Goal: Transaction & Acquisition: Obtain resource

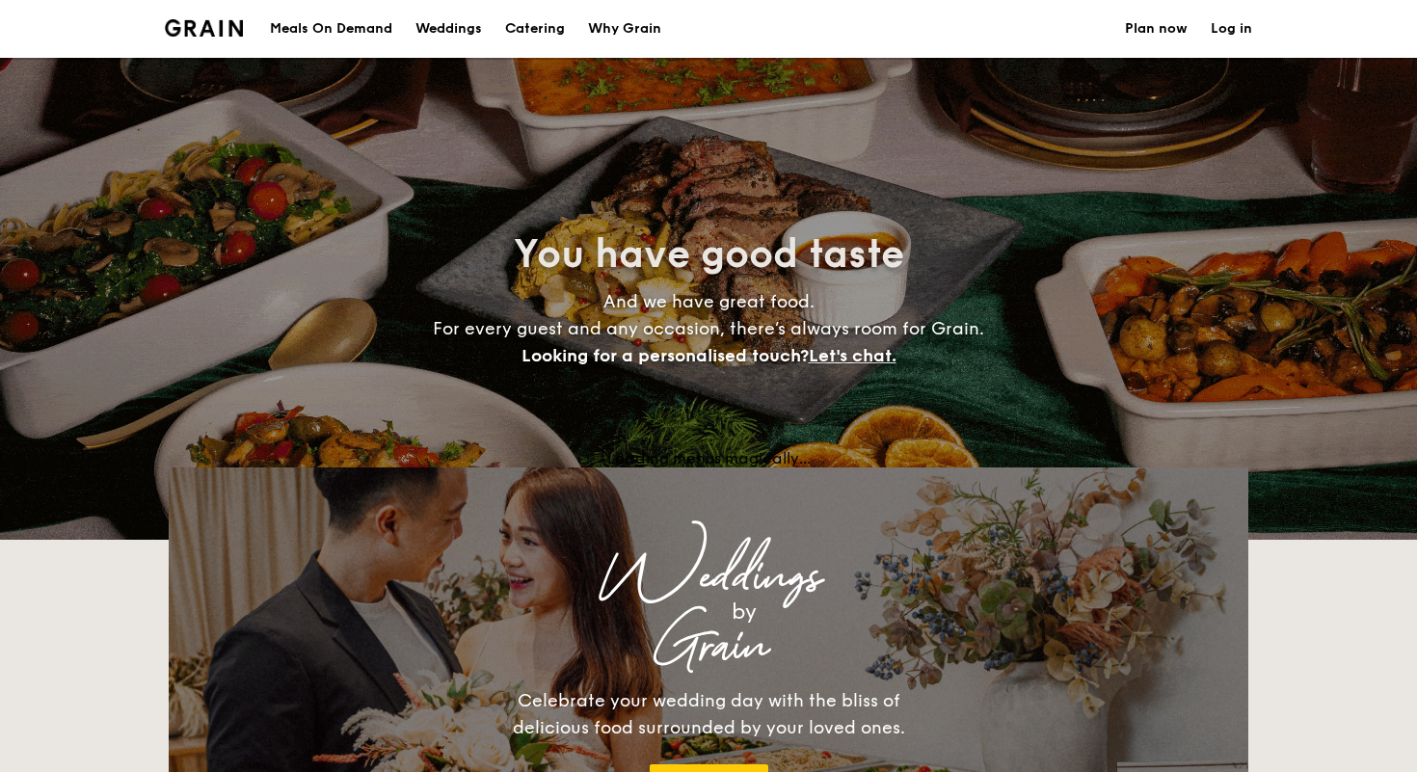
select select
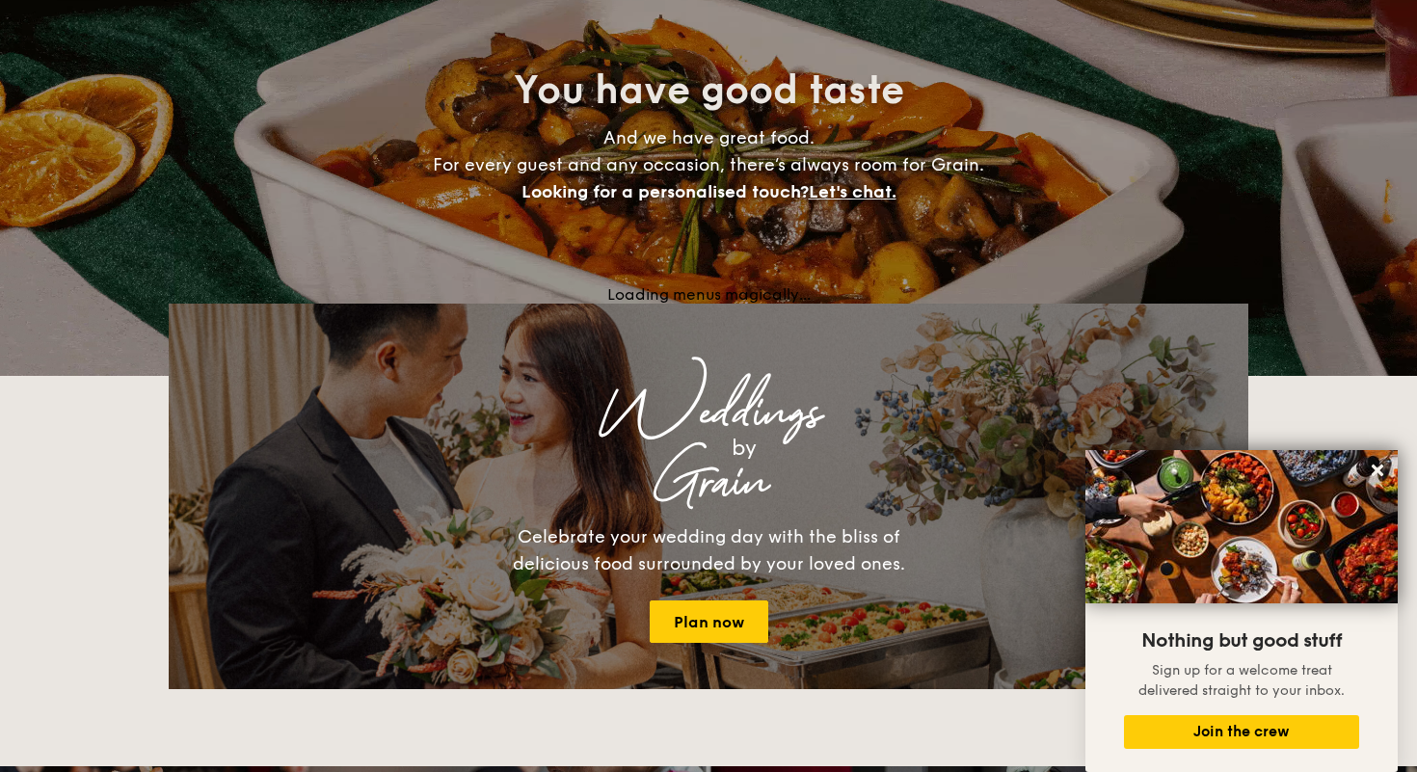
scroll to position [190, 0]
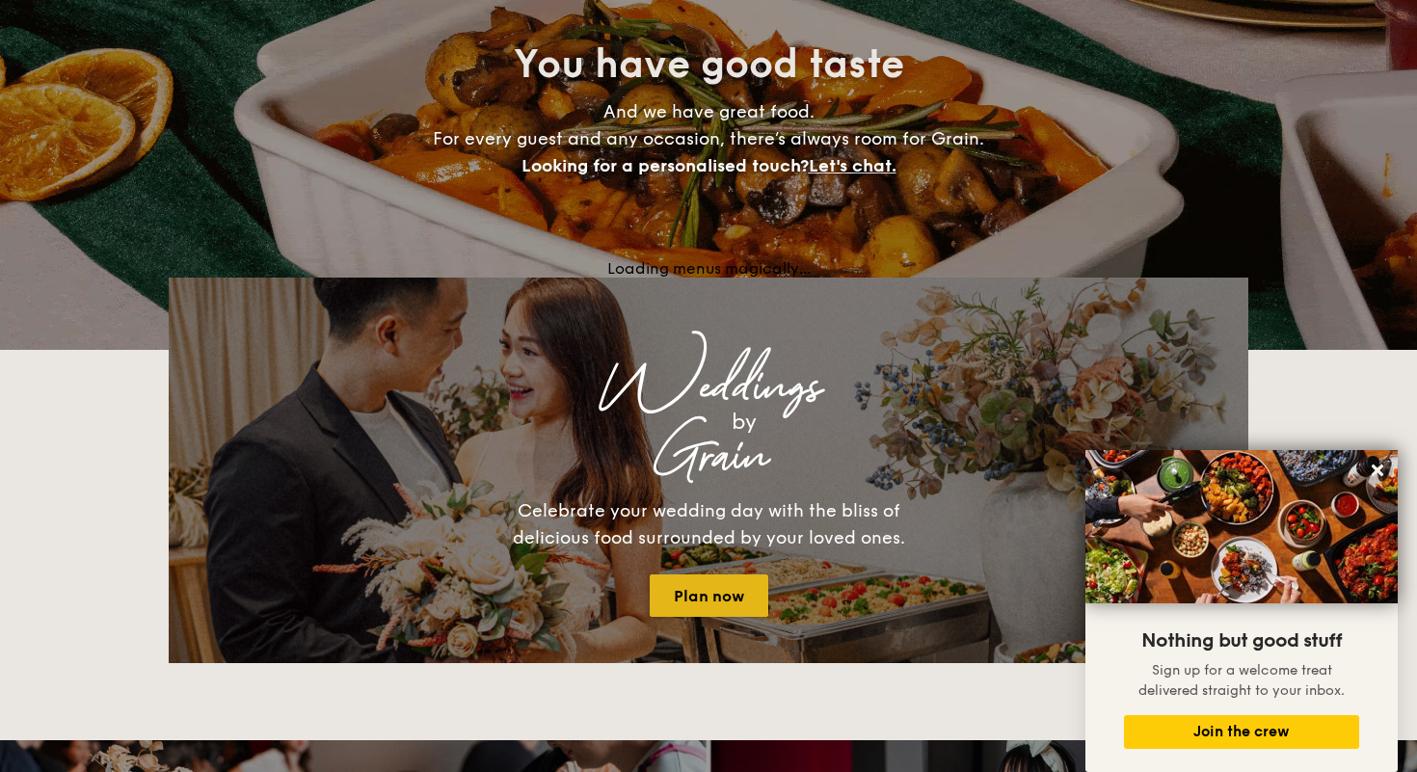
click at [709, 574] on link "Plan now" at bounding box center [708, 595] width 119 height 42
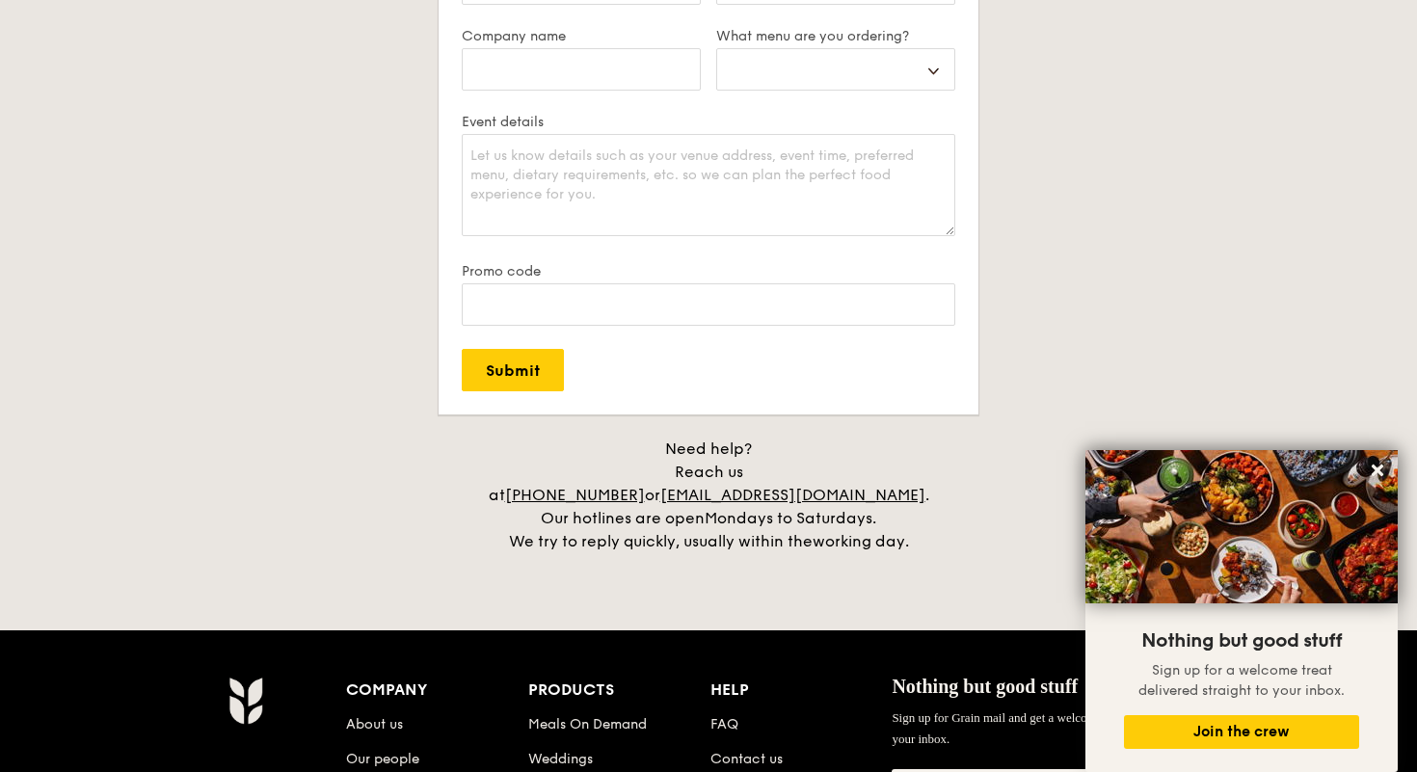
scroll to position [2244, 0]
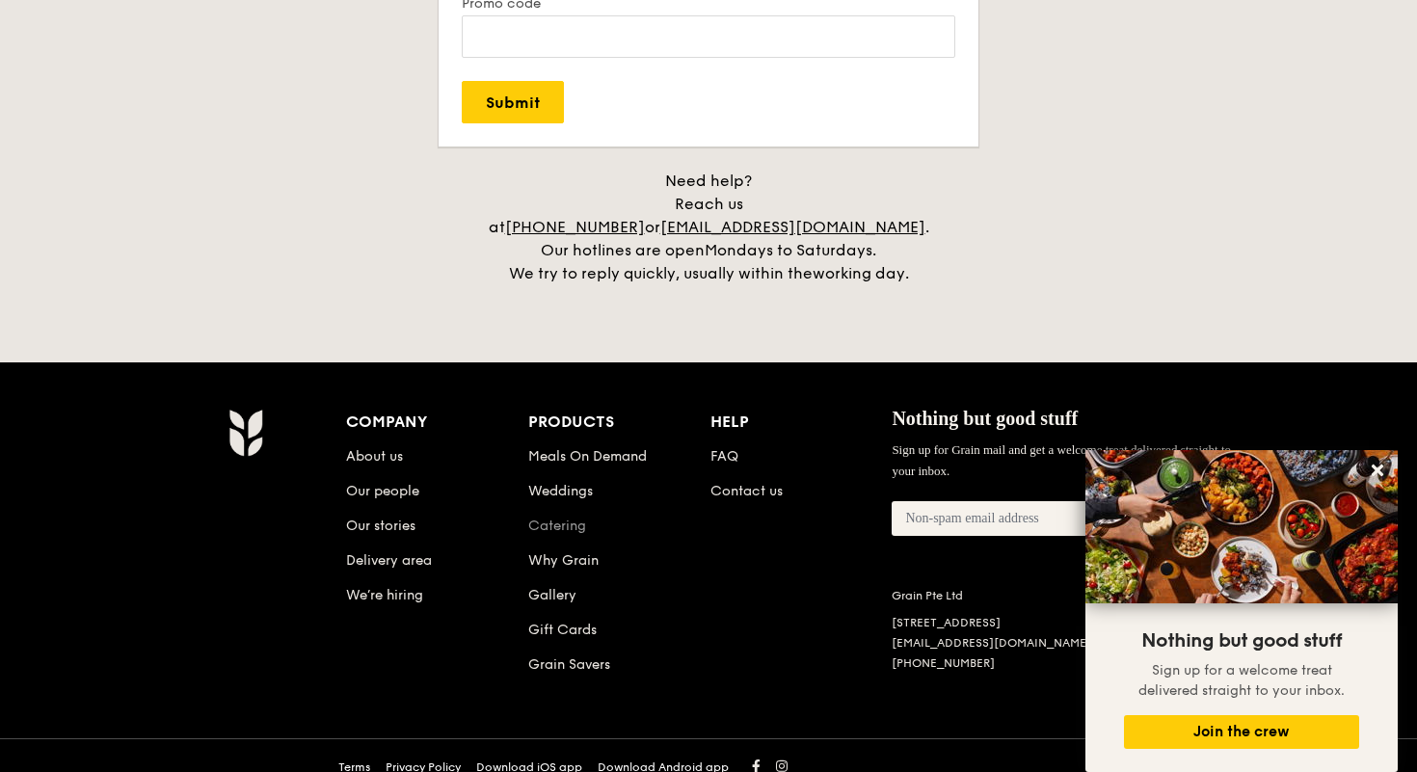
click at [566, 517] on link "Catering" at bounding box center [557, 525] width 58 height 16
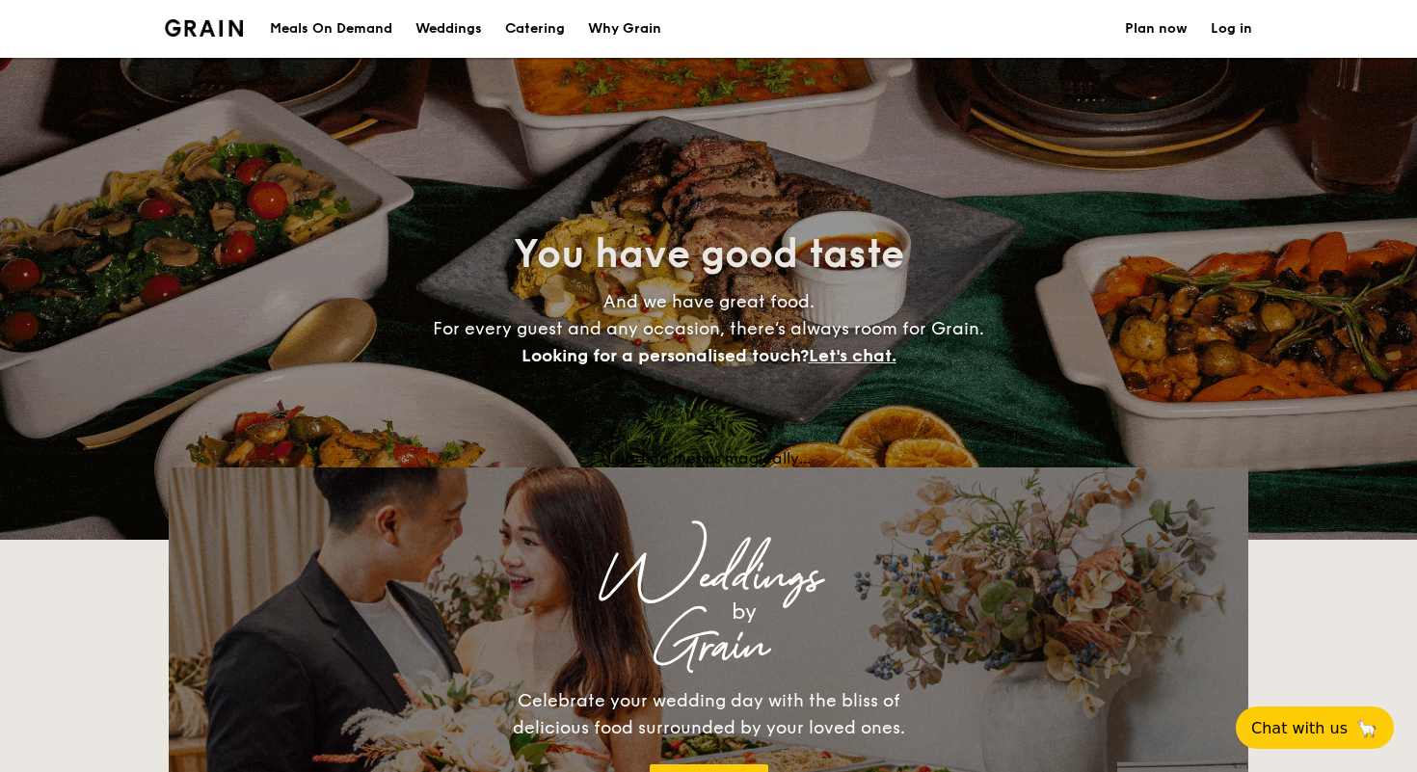
select select
click at [607, 456] on div "Loading menus magically..." at bounding box center [708, 458] width 1079 height 18
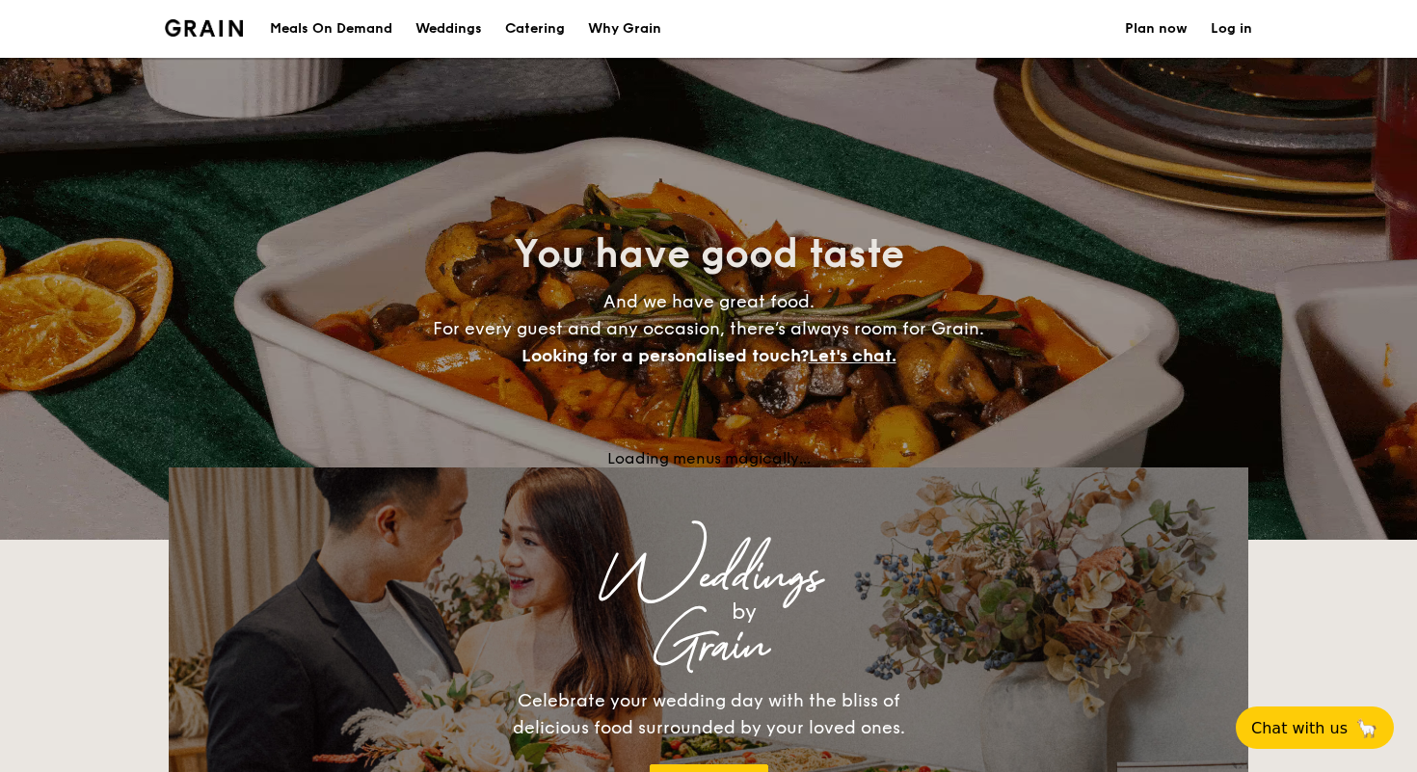
drag, startPoint x: 605, startPoint y: 456, endPoint x: 883, endPoint y: 455, distance: 277.5
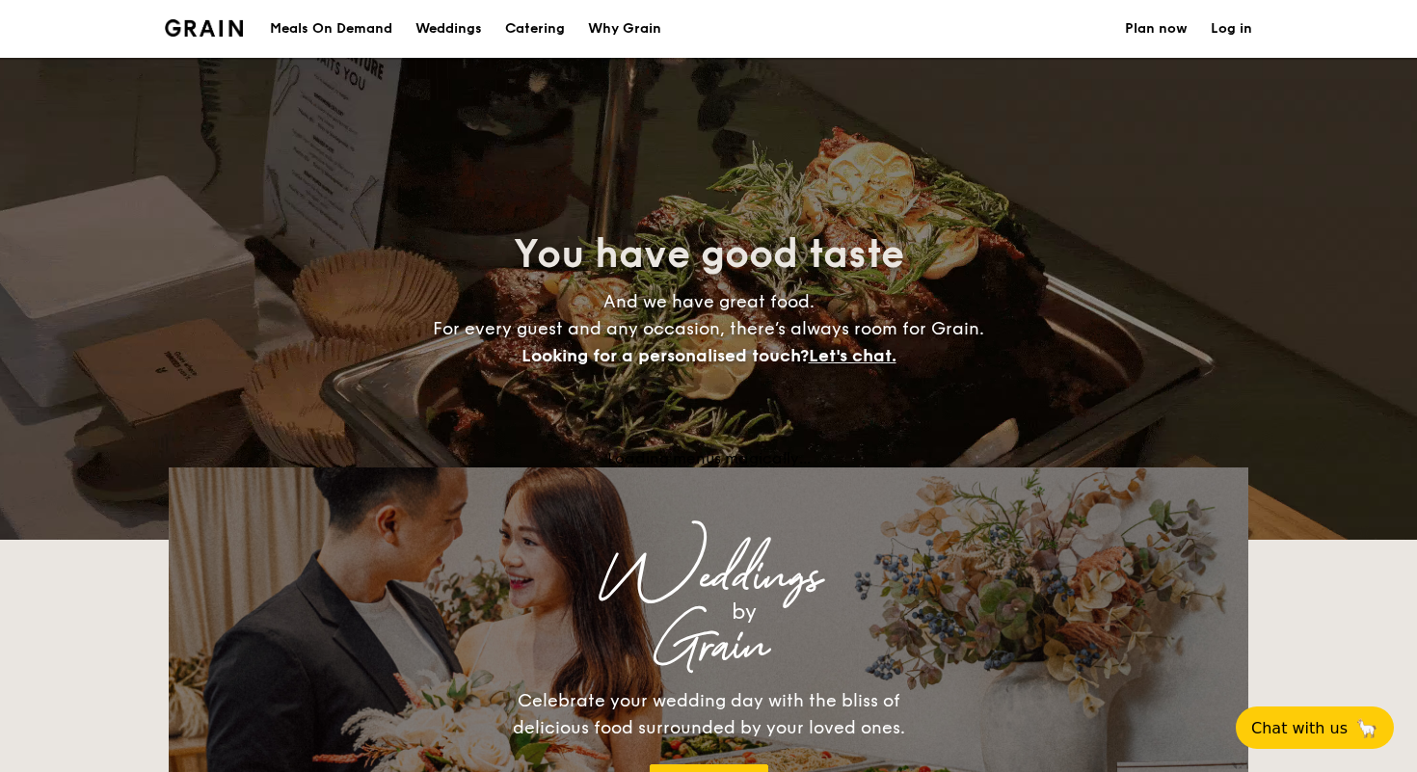
click at [885, 455] on div "Loading menus magically..." at bounding box center [708, 458] width 1079 height 18
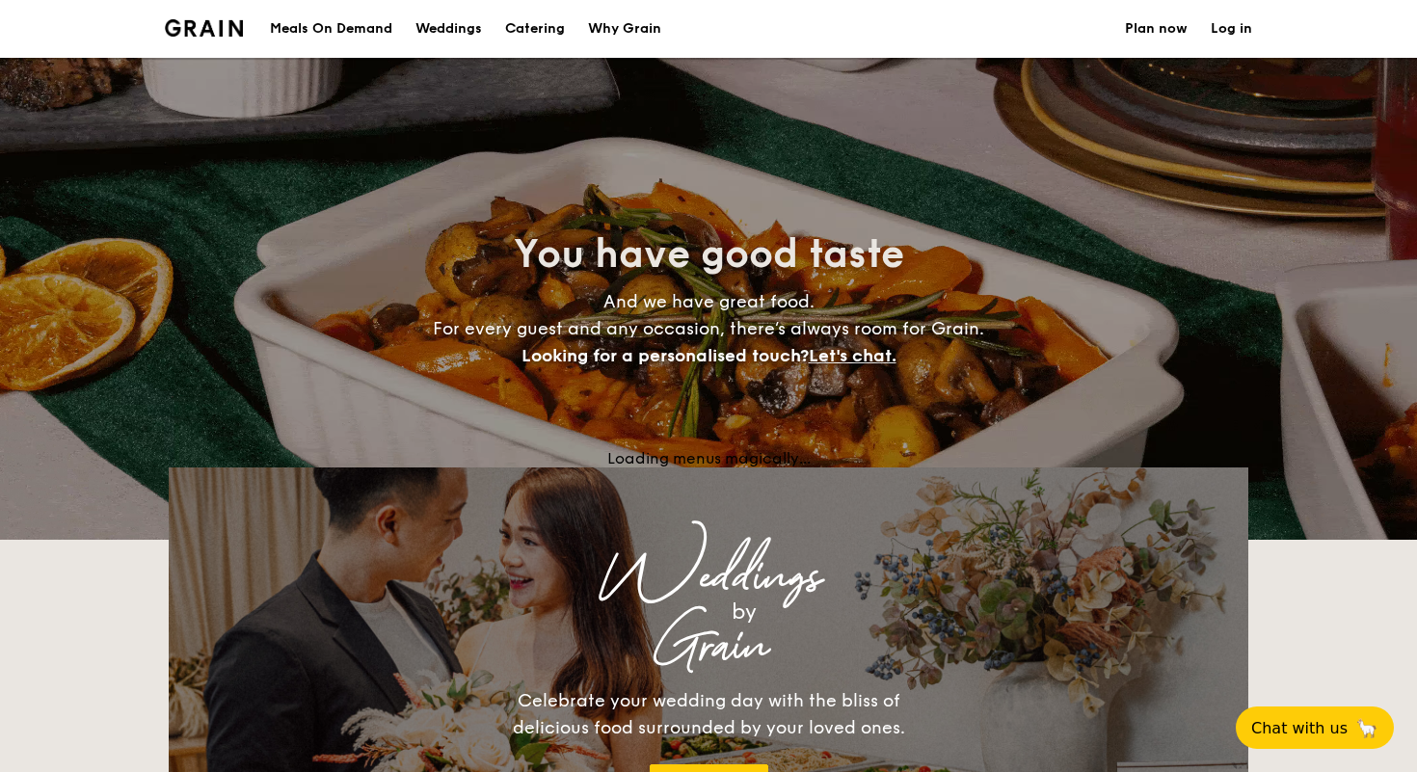
click at [883, 455] on div "Loading menus magically..." at bounding box center [708, 458] width 1079 height 18
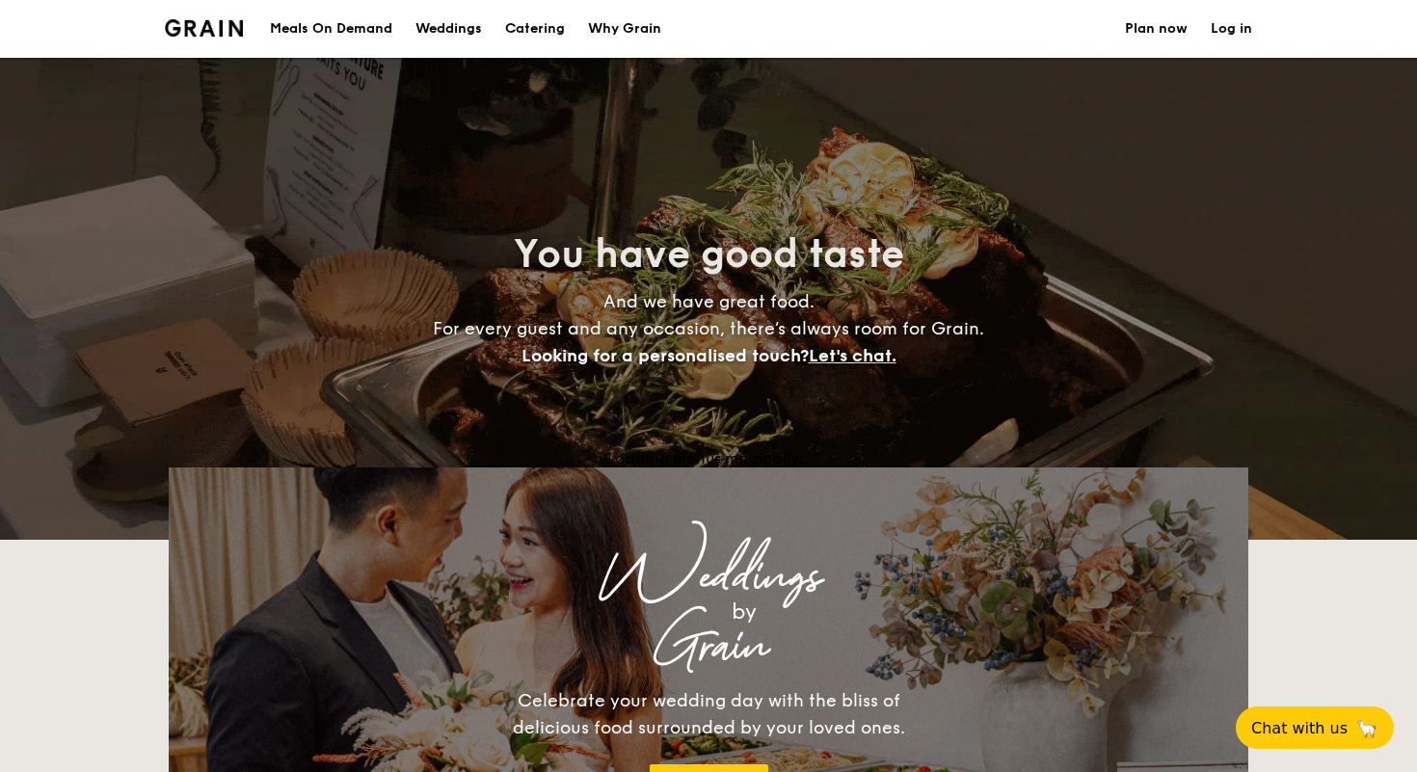
click at [534, 17] on h1 "Catering" at bounding box center [535, 29] width 60 height 58
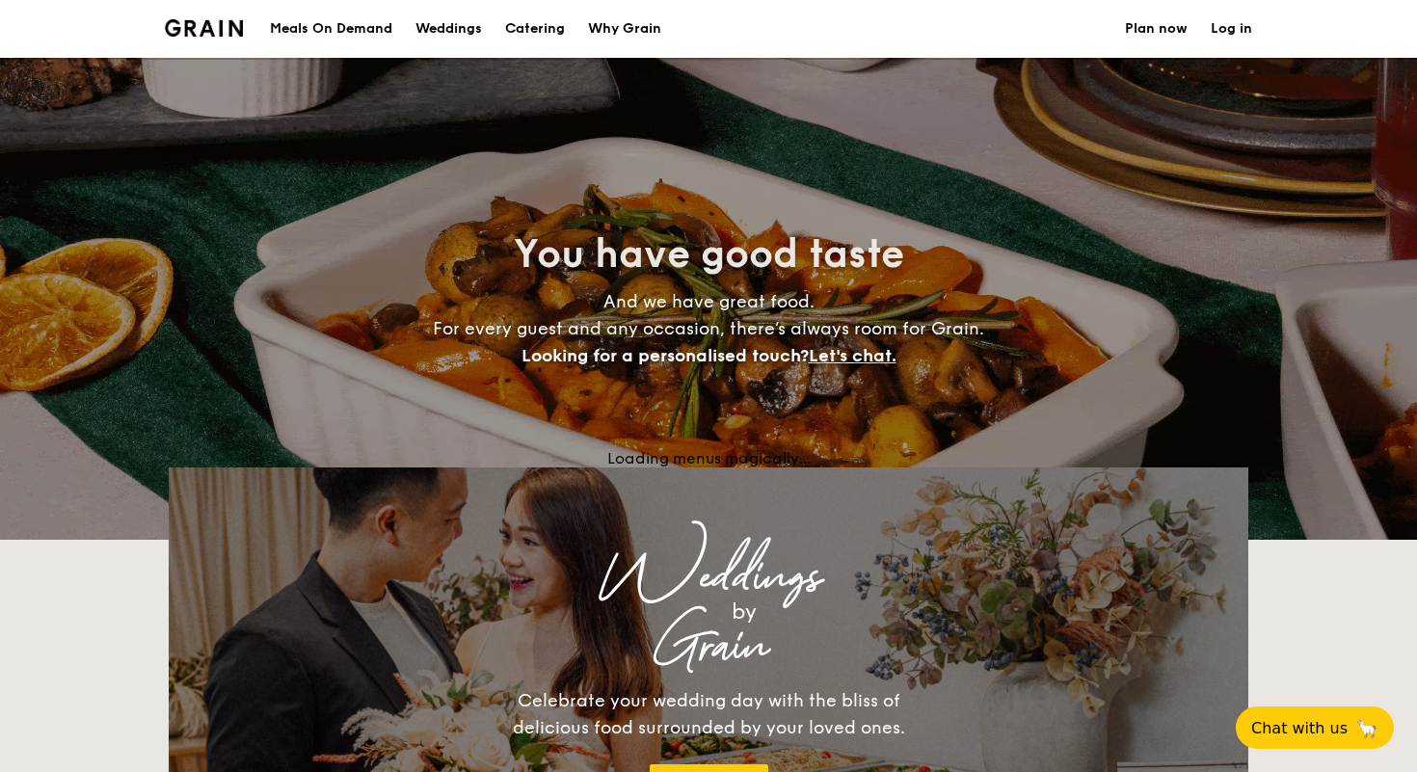
click at [325, 29] on div "Meals On Demand" at bounding box center [331, 29] width 122 height 58
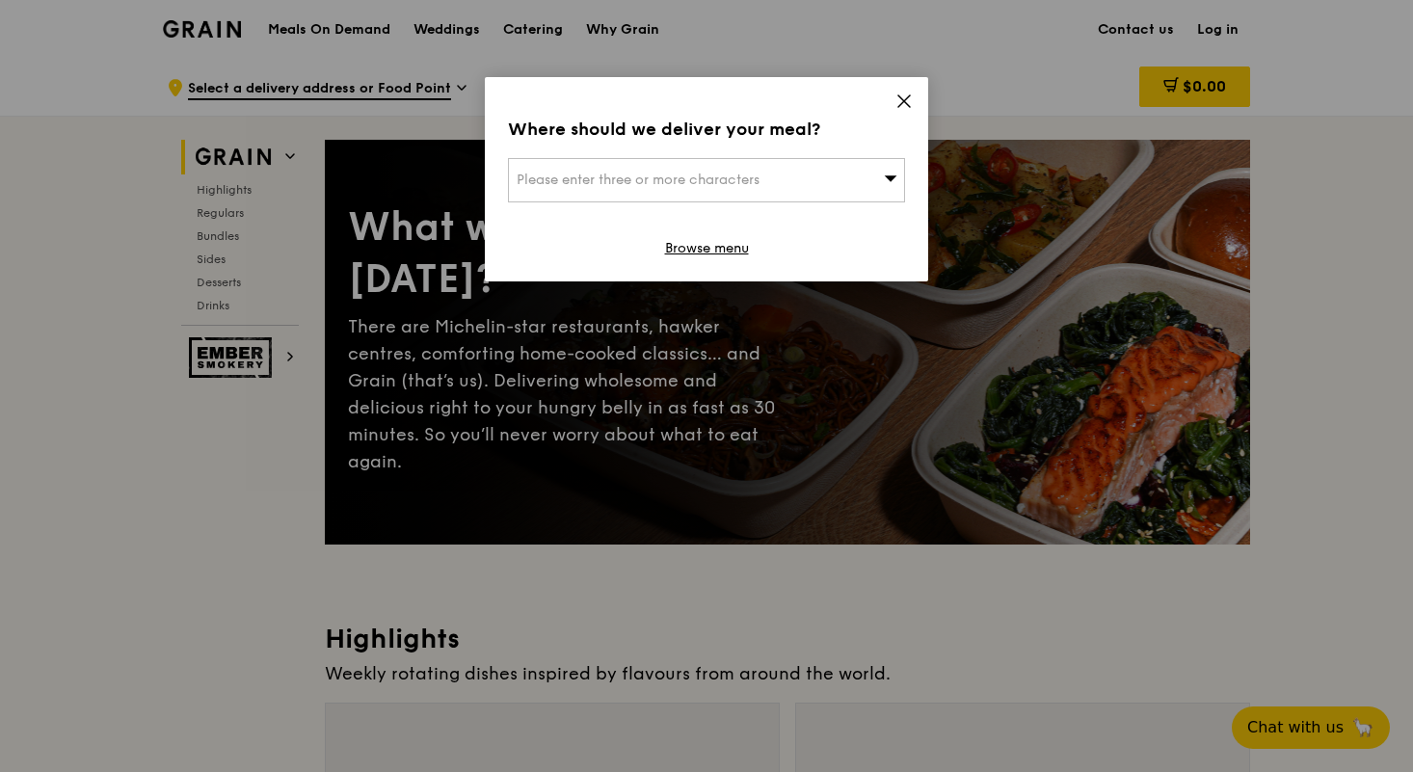
click at [895, 104] on icon at bounding box center [903, 101] width 17 height 17
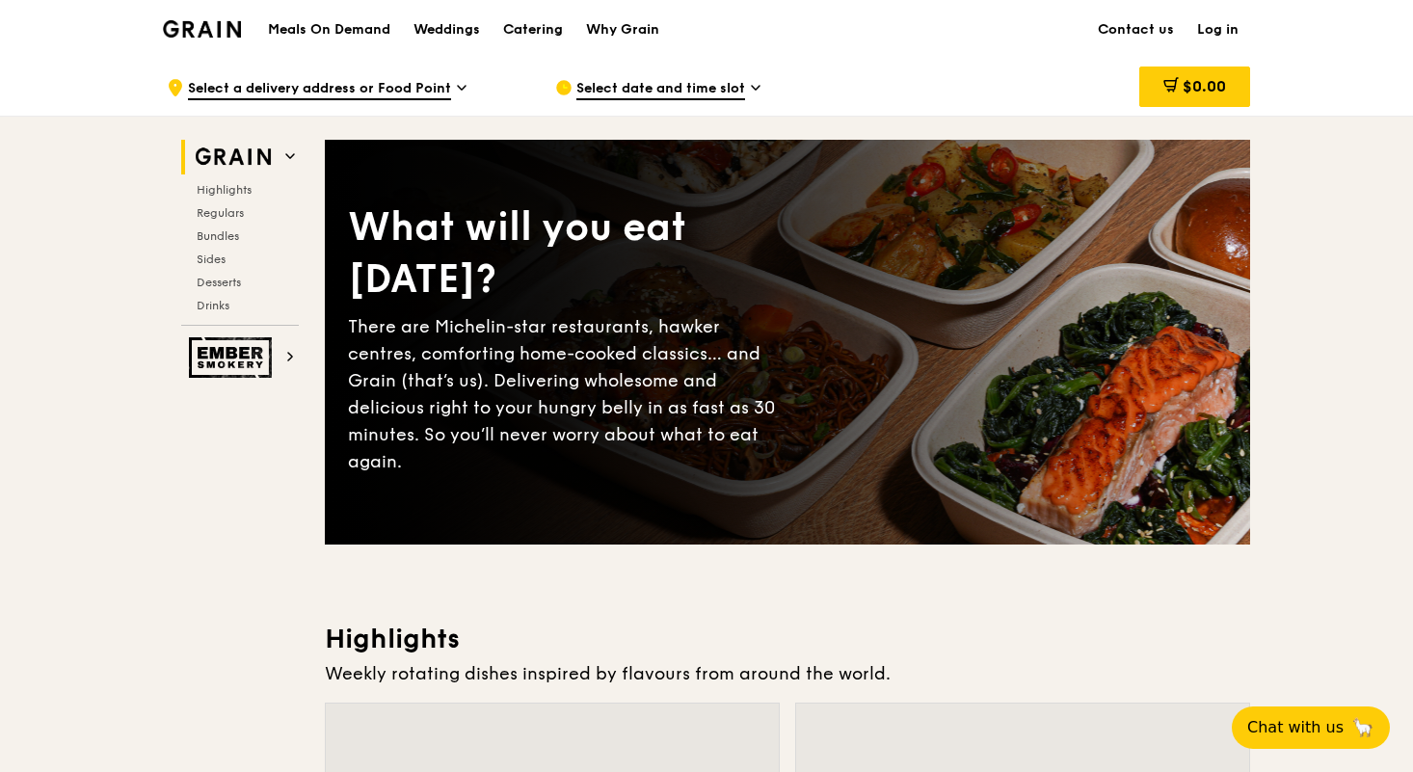
click at [535, 32] on div "Catering" at bounding box center [533, 30] width 60 height 58
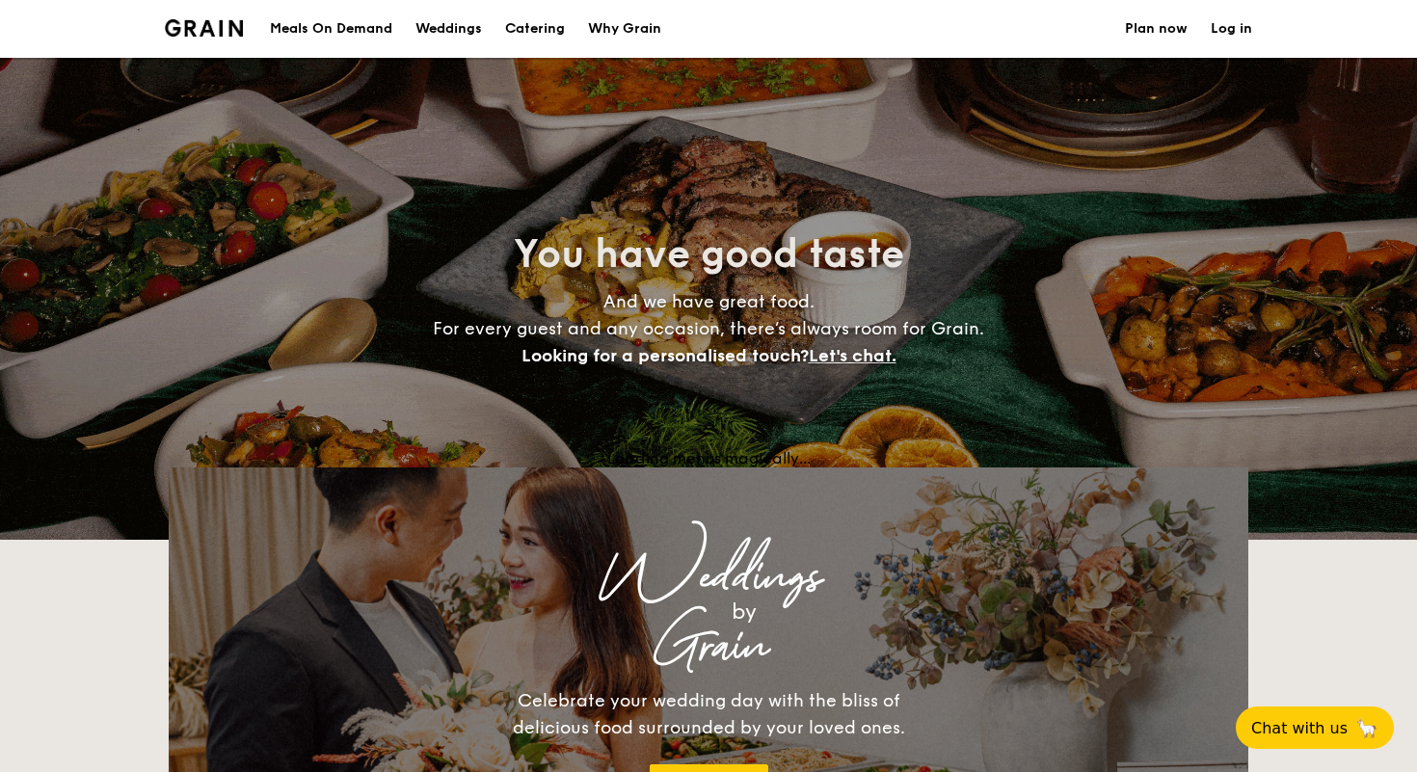
select select
click at [685, 460] on div "Loading menus magically..." at bounding box center [708, 458] width 1079 height 18
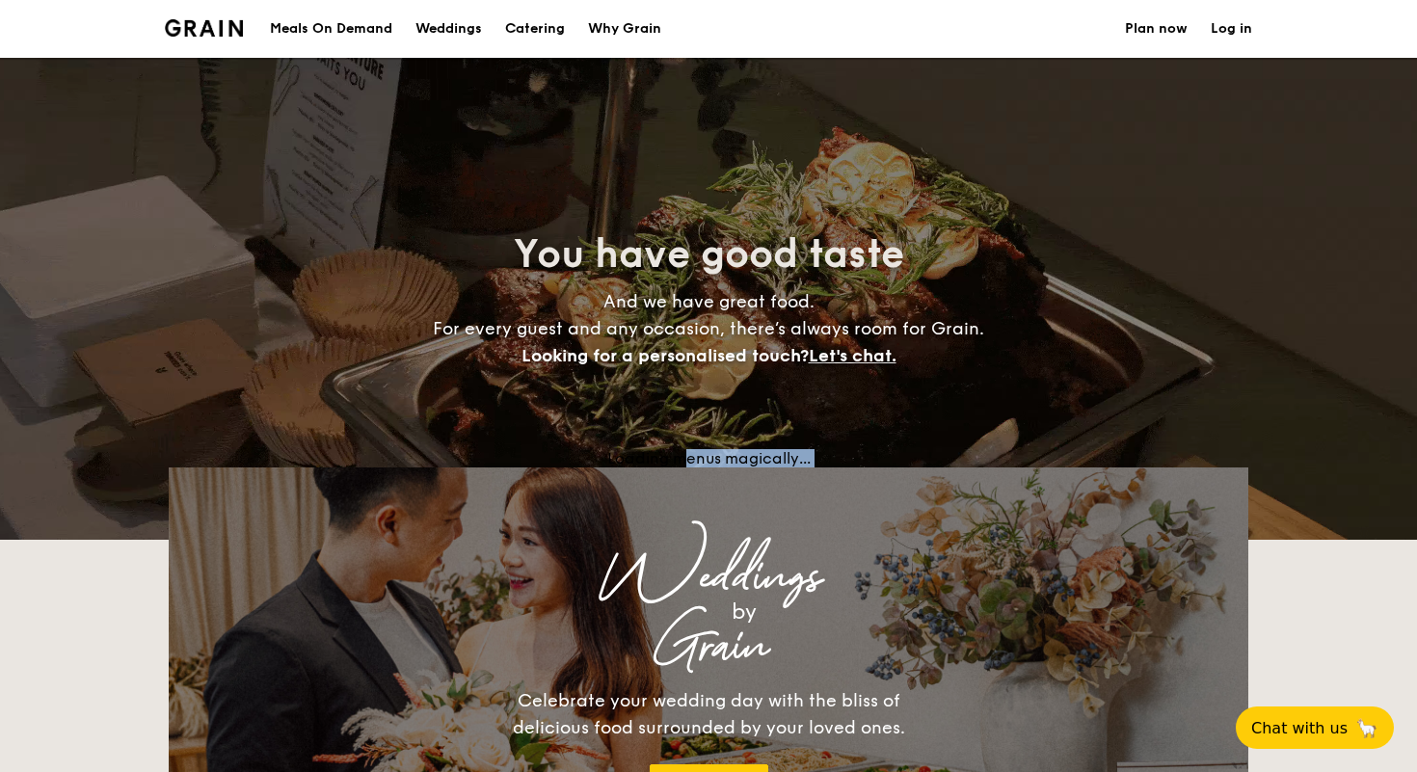
click at [685, 460] on div "Loading menus magically..." at bounding box center [708, 458] width 1079 height 18
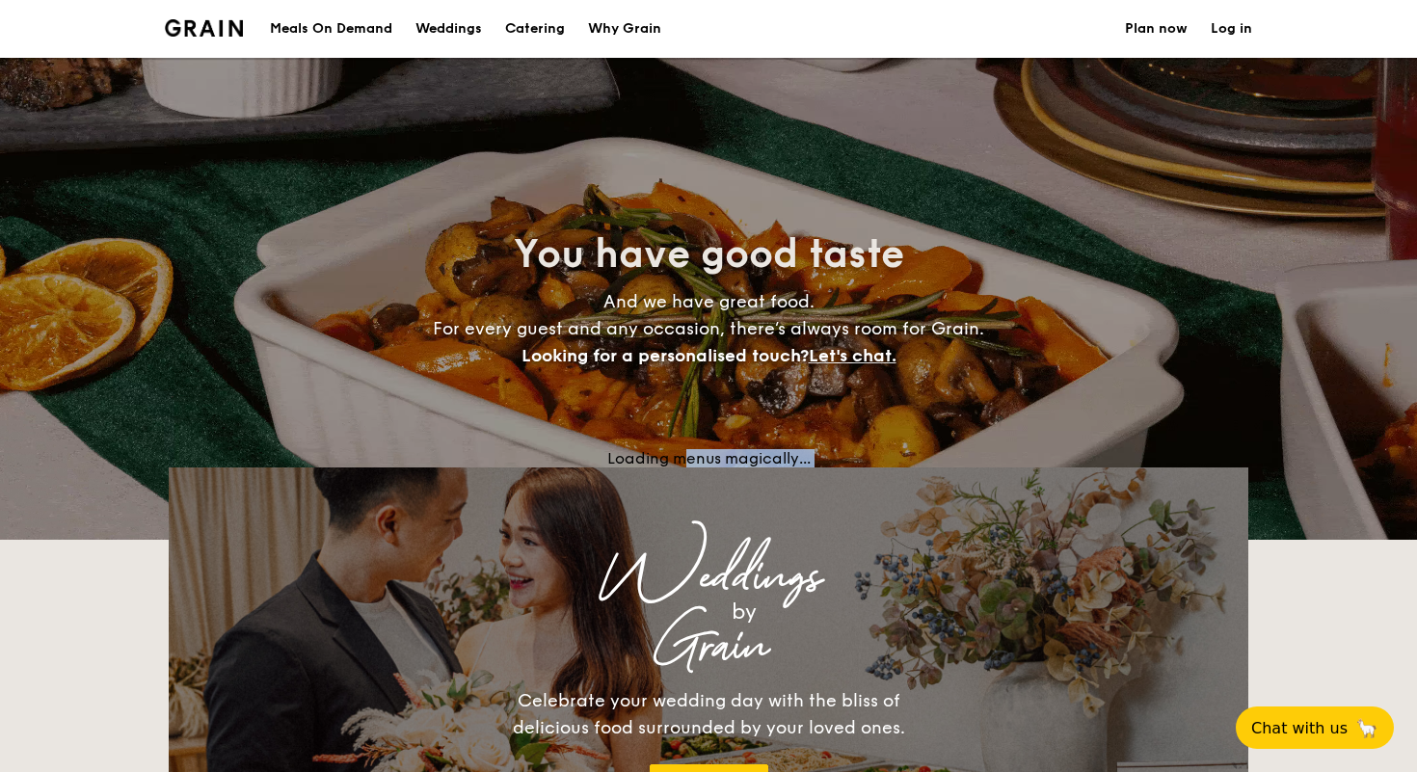
click at [685, 460] on div "Loading menus magically..." at bounding box center [708, 458] width 1079 height 18
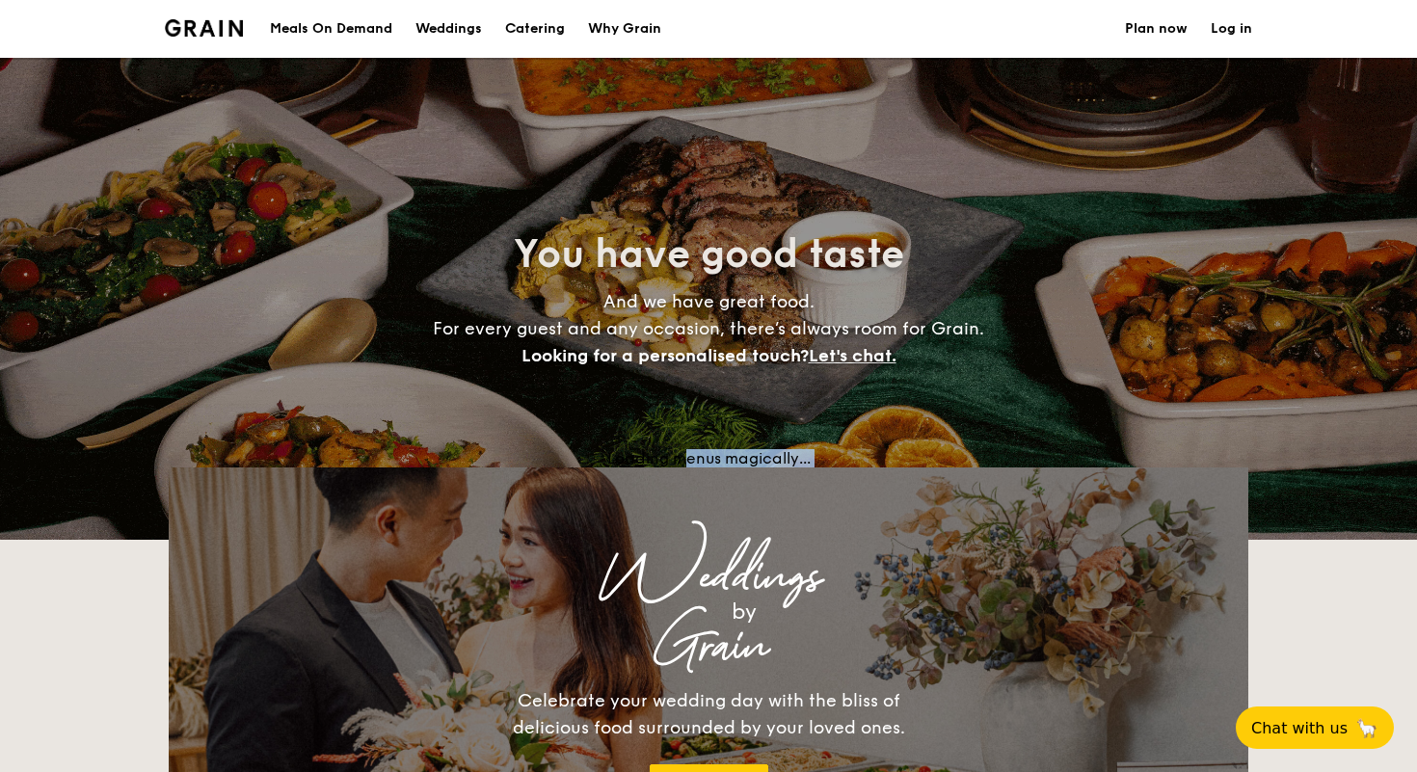
click at [685, 460] on div "Loading menus magically..." at bounding box center [708, 458] width 1079 height 18
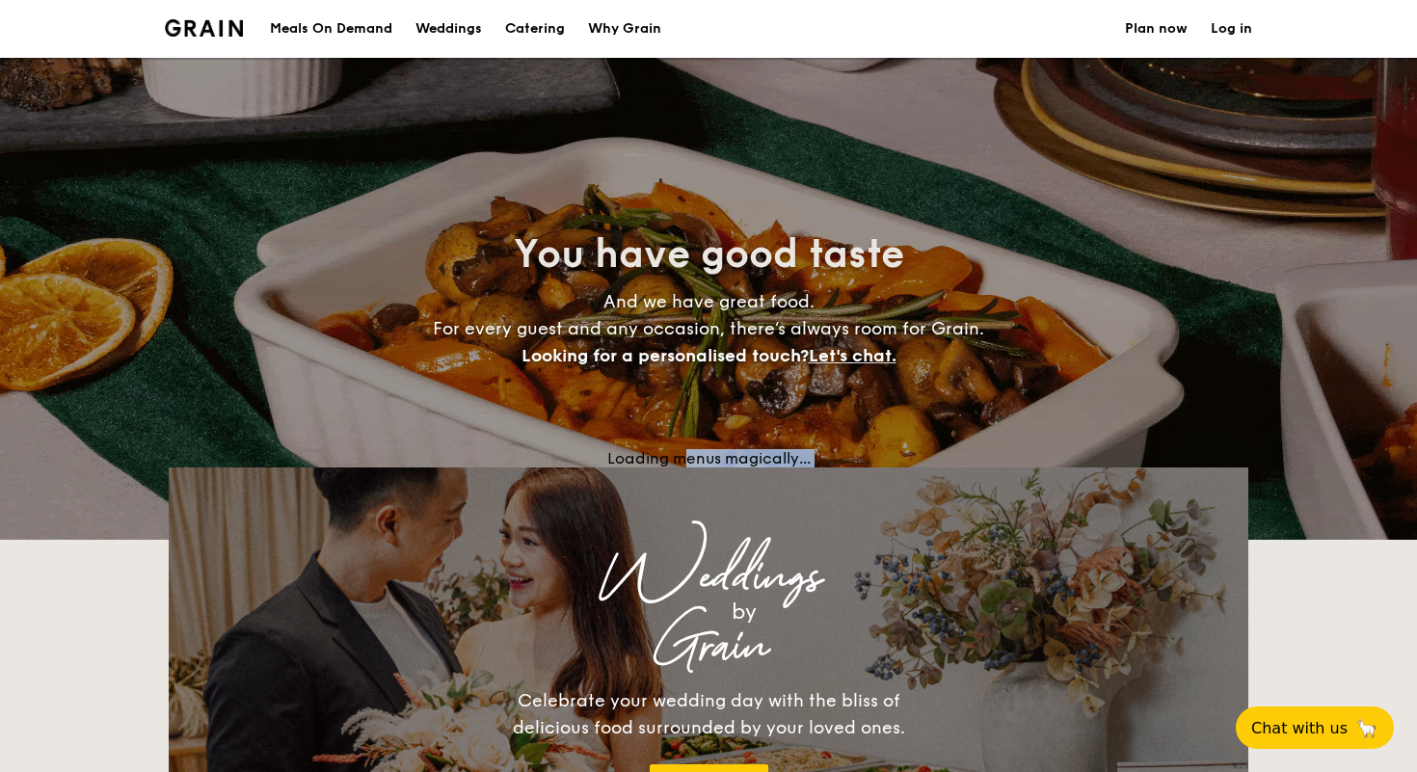
click at [685, 460] on div "Loading menus magically..." at bounding box center [708, 458] width 1079 height 18
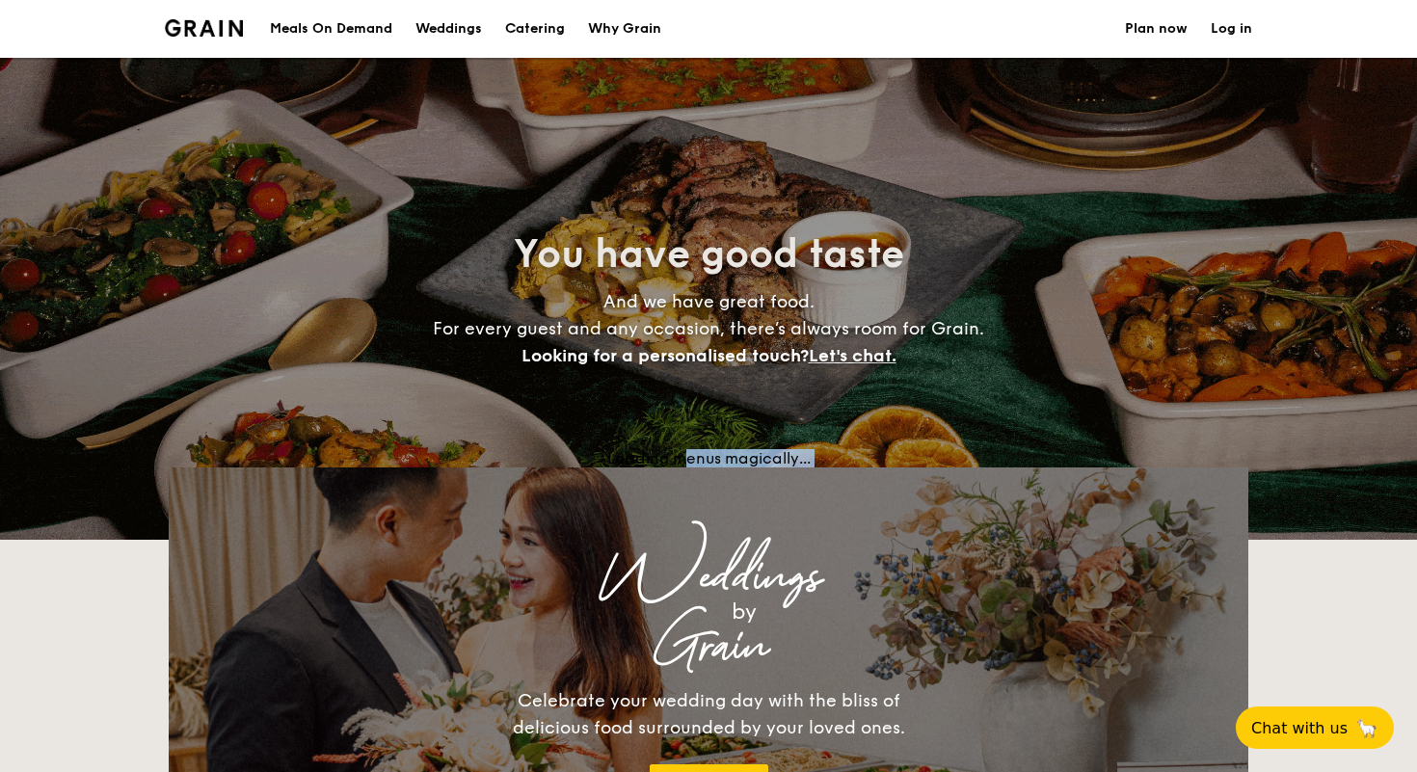
click at [685, 460] on div "Loading menus magically..." at bounding box center [708, 458] width 1079 height 18
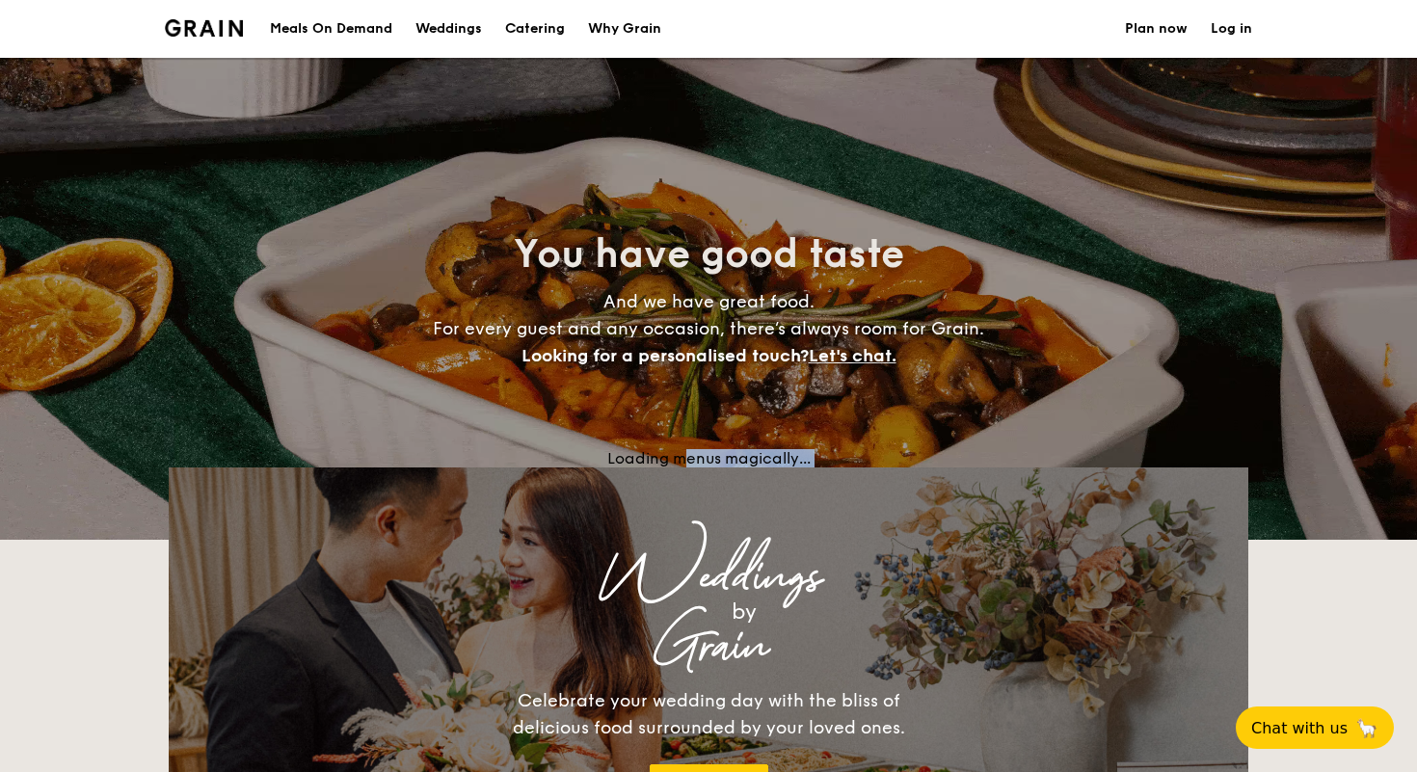
click at [685, 460] on div "Loading menus magically..." at bounding box center [708, 458] width 1079 height 18
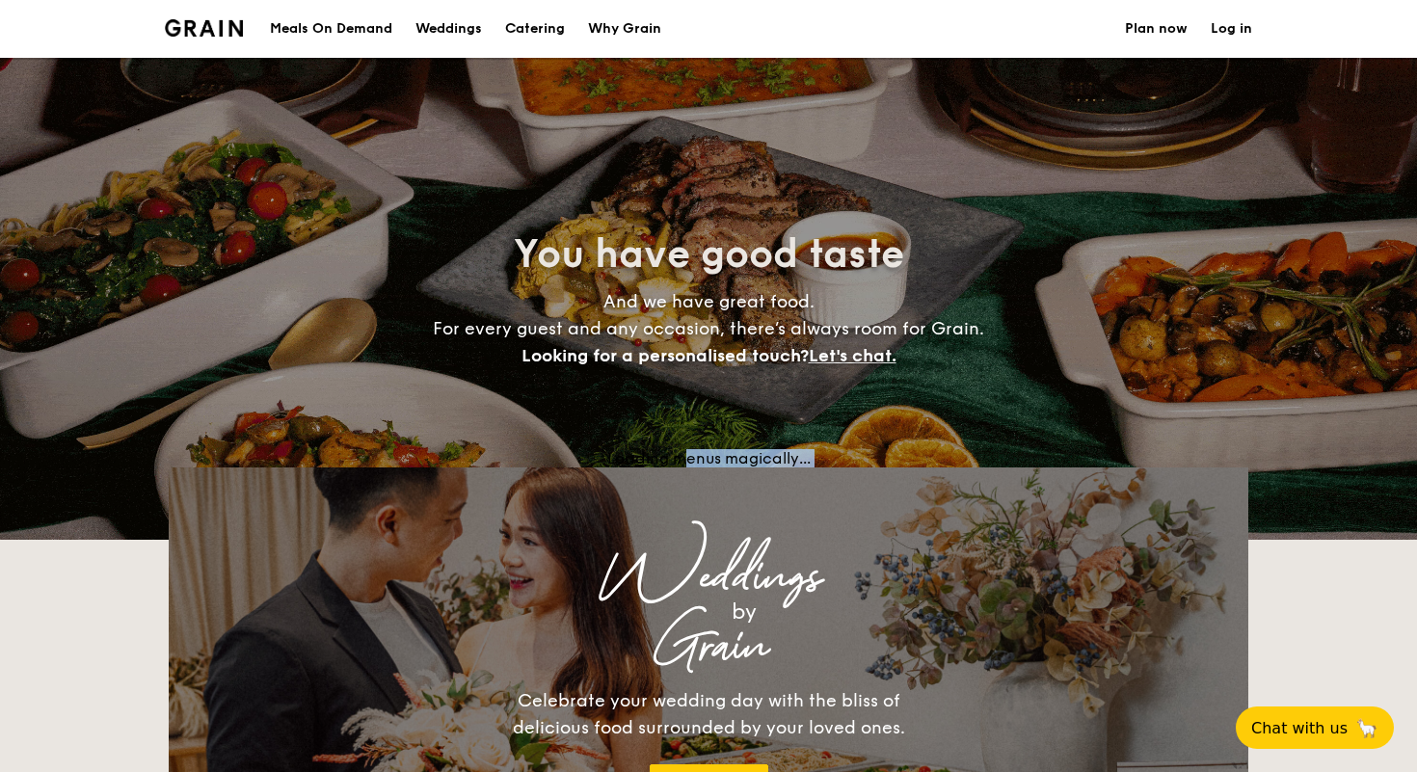
click at [685, 460] on div "Loading menus magically..." at bounding box center [708, 458] width 1079 height 18
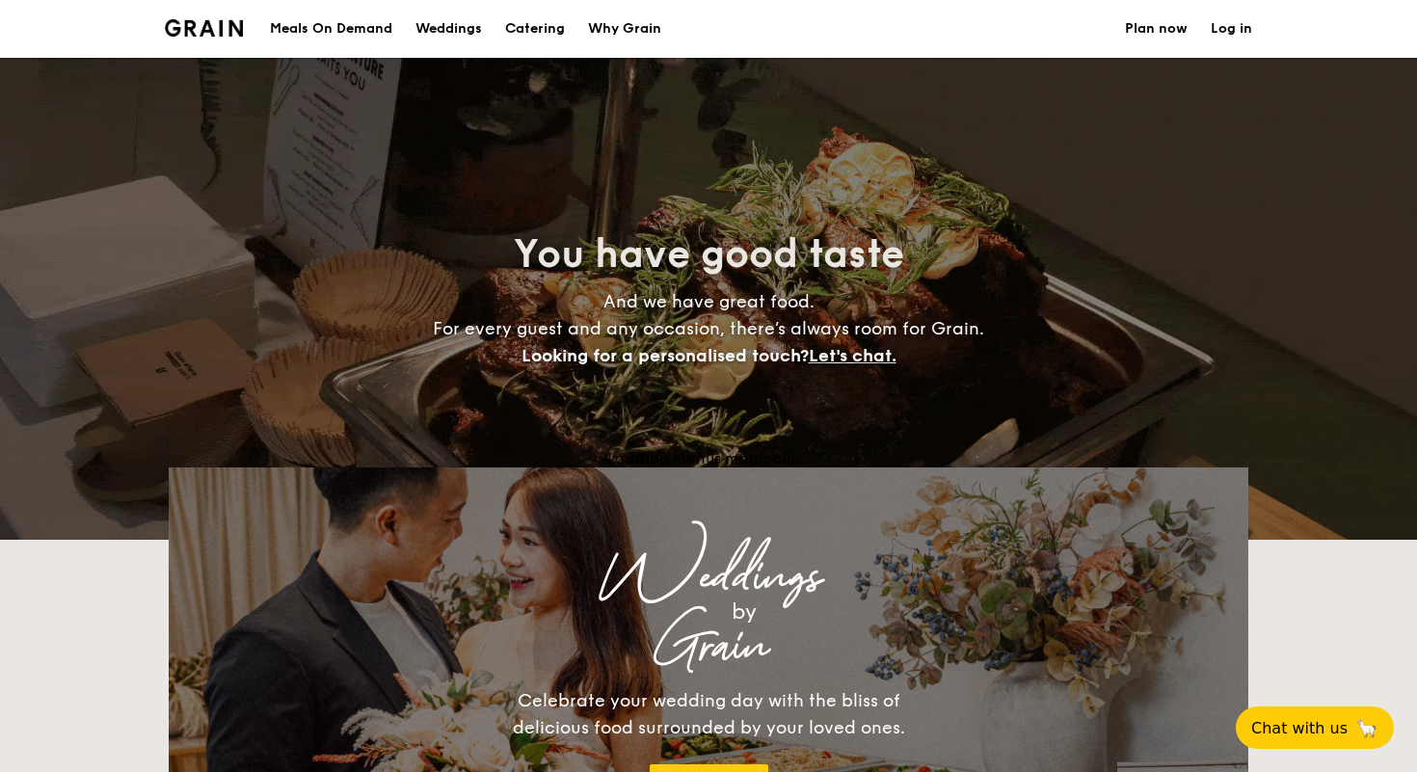
click at [706, 518] on div "Weddings by Grain Celebrate your wedding day with the bliss of delicious food s…" at bounding box center [708, 660] width 771 height 293
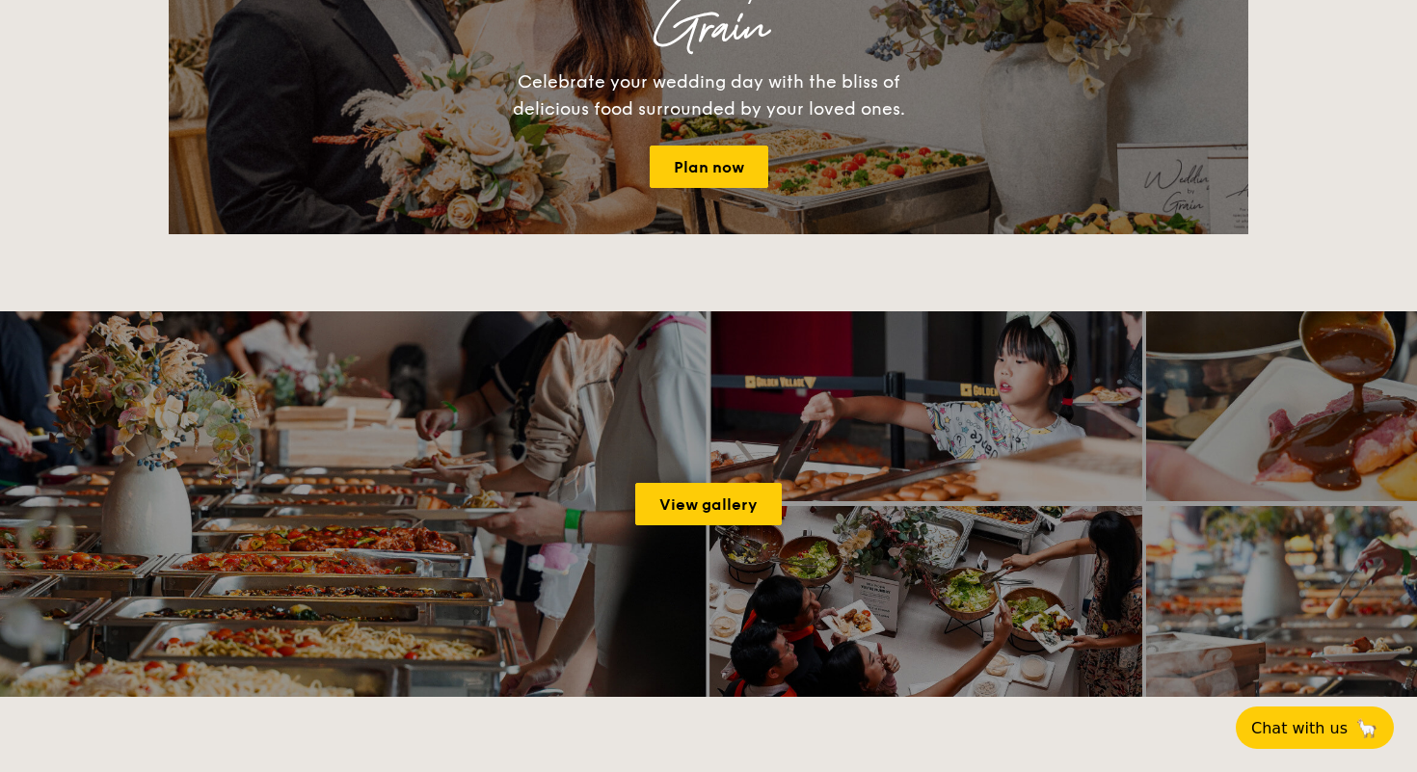
scroll to position [618, 0]
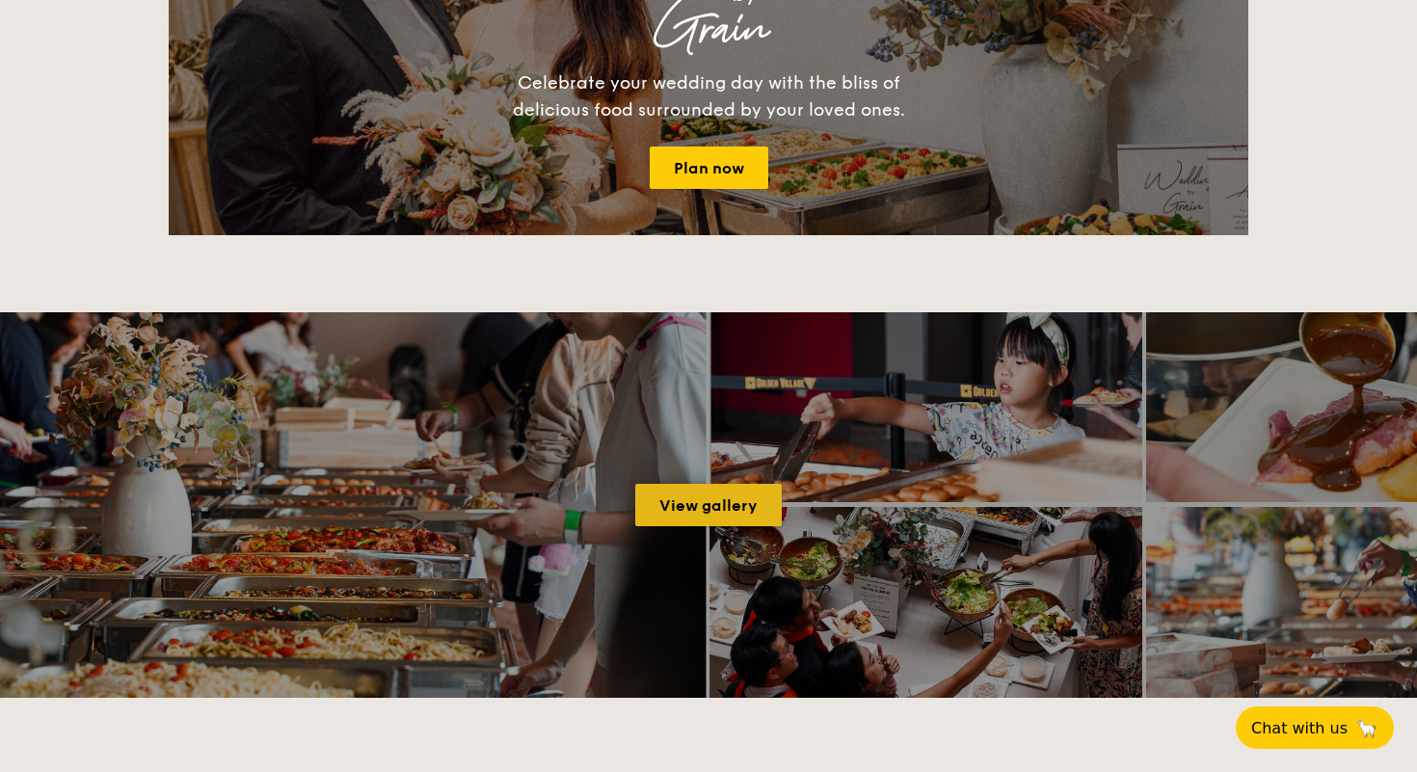
click at [701, 512] on link "View gallery" at bounding box center [708, 505] width 146 height 42
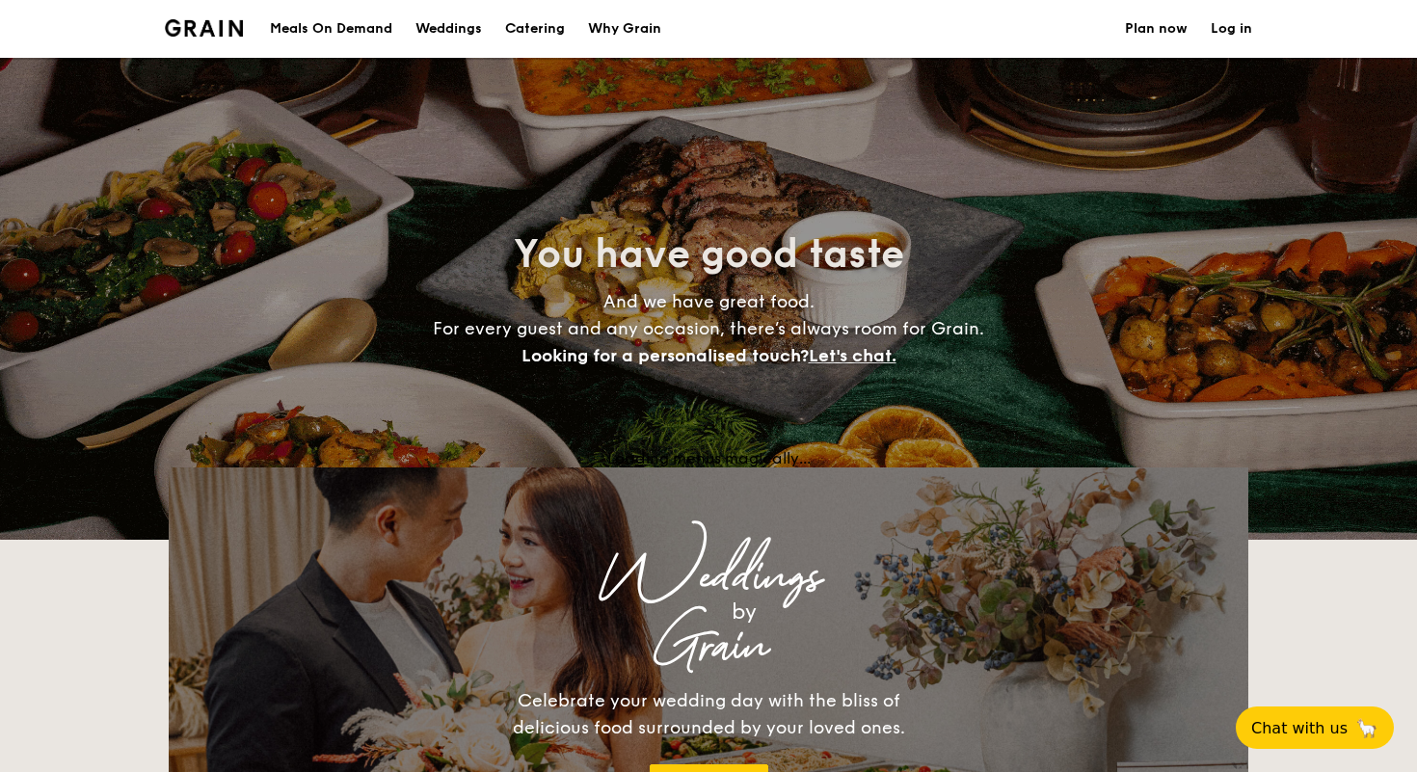
select select
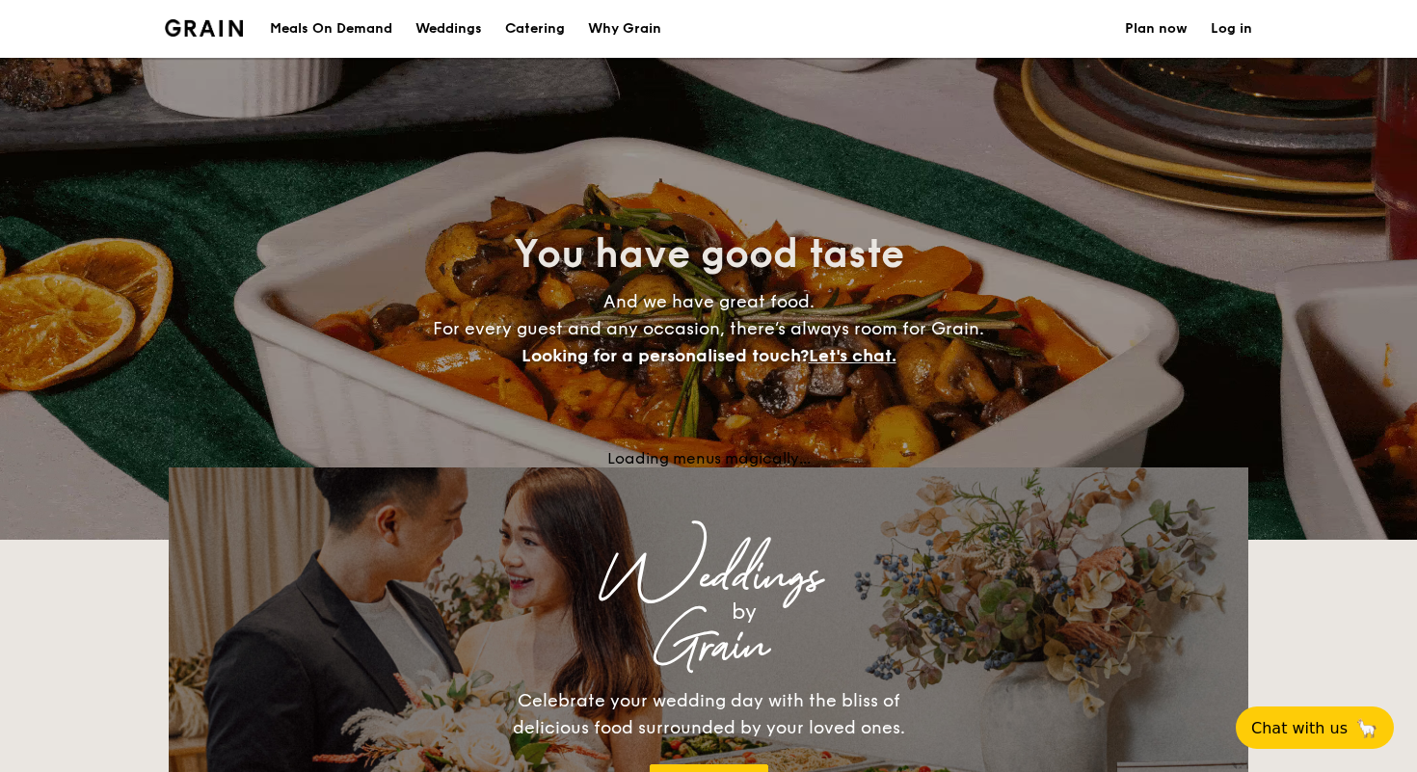
drag, startPoint x: 575, startPoint y: 436, endPoint x: 868, endPoint y: 466, distance: 294.6
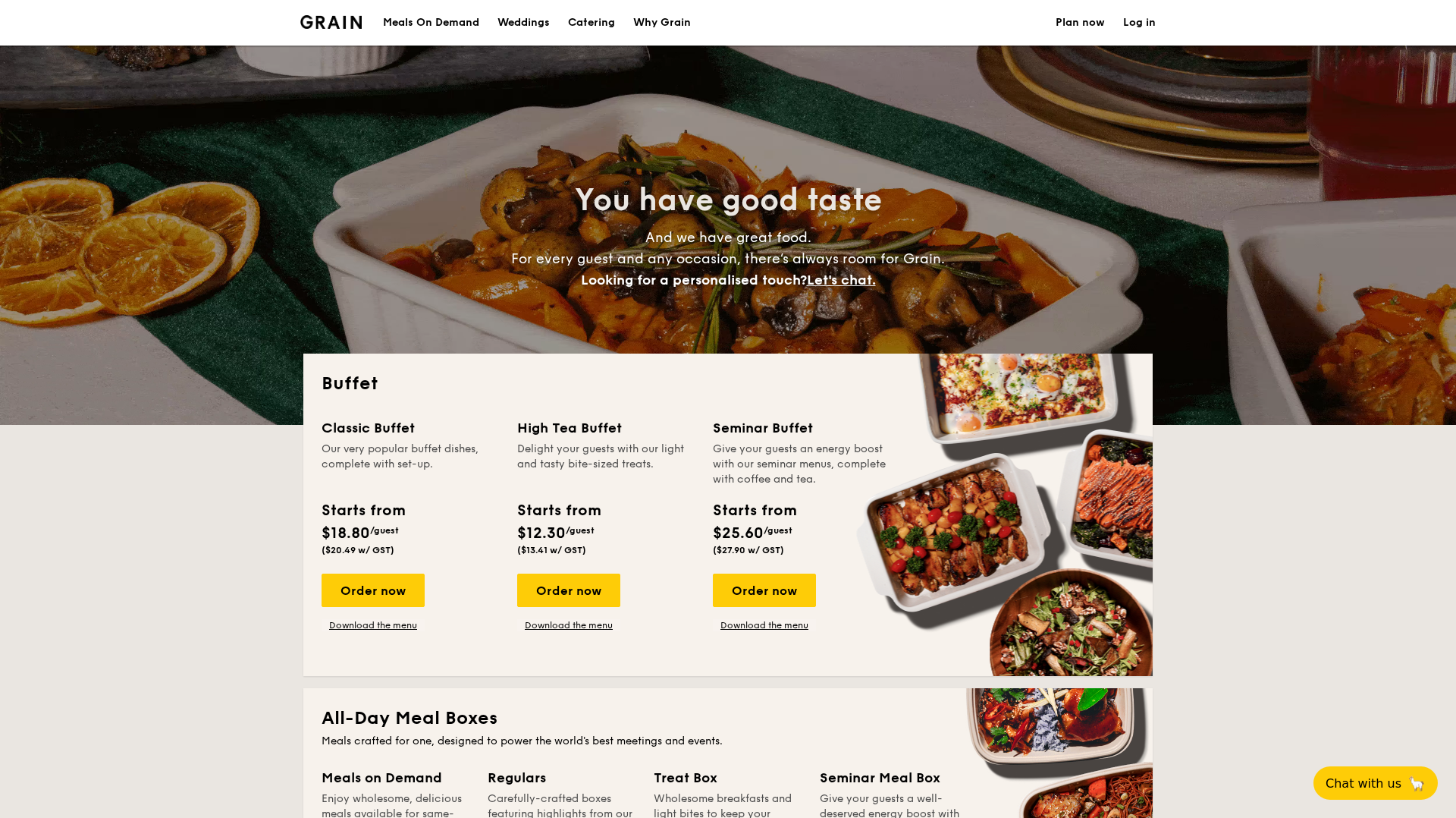
click at [1027, 325] on div "You have good taste And we have great food. For every guest and any occasion, t…" at bounding box center [727, 235] width 849 height 379
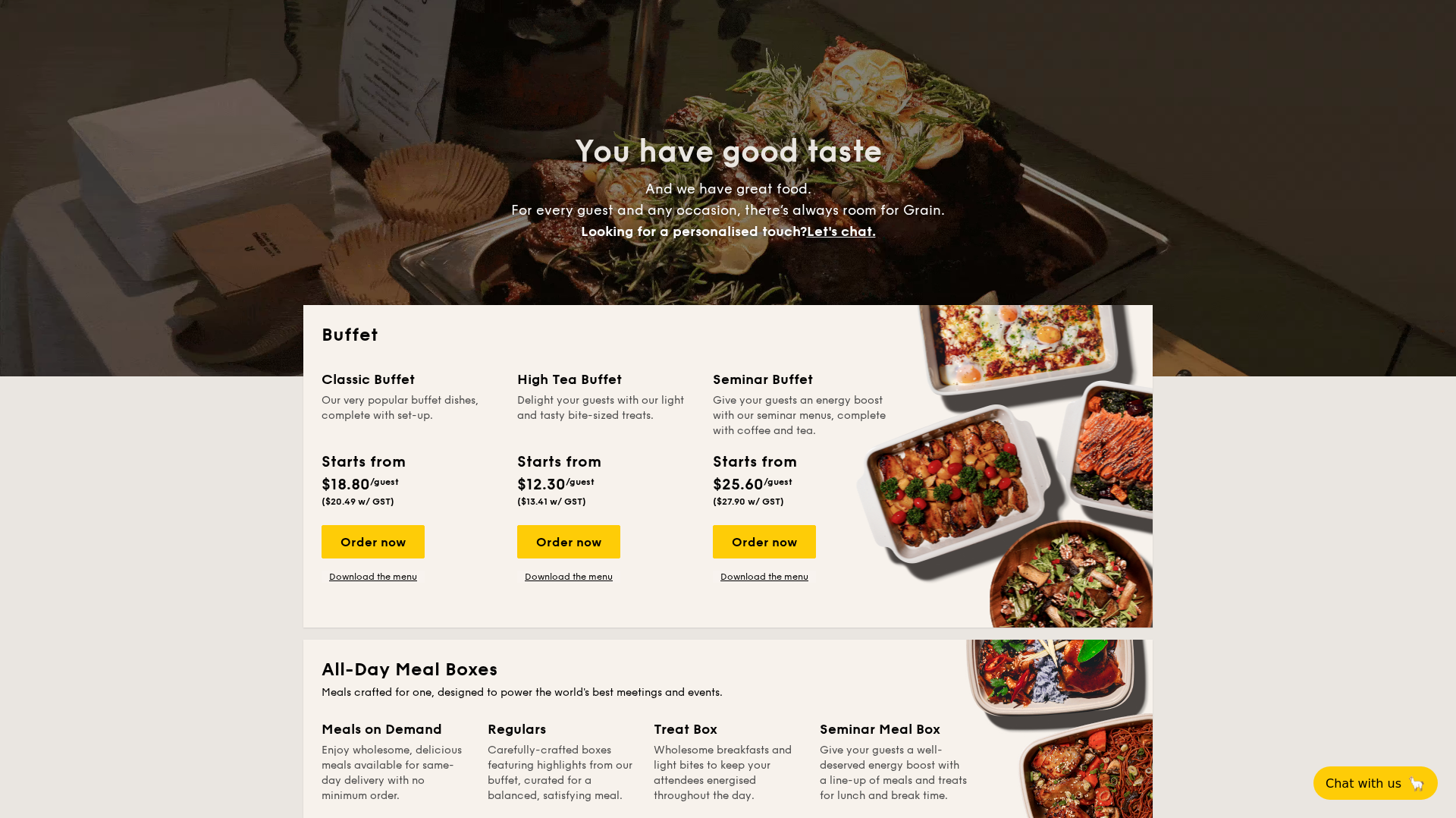
scroll to position [54, 0]
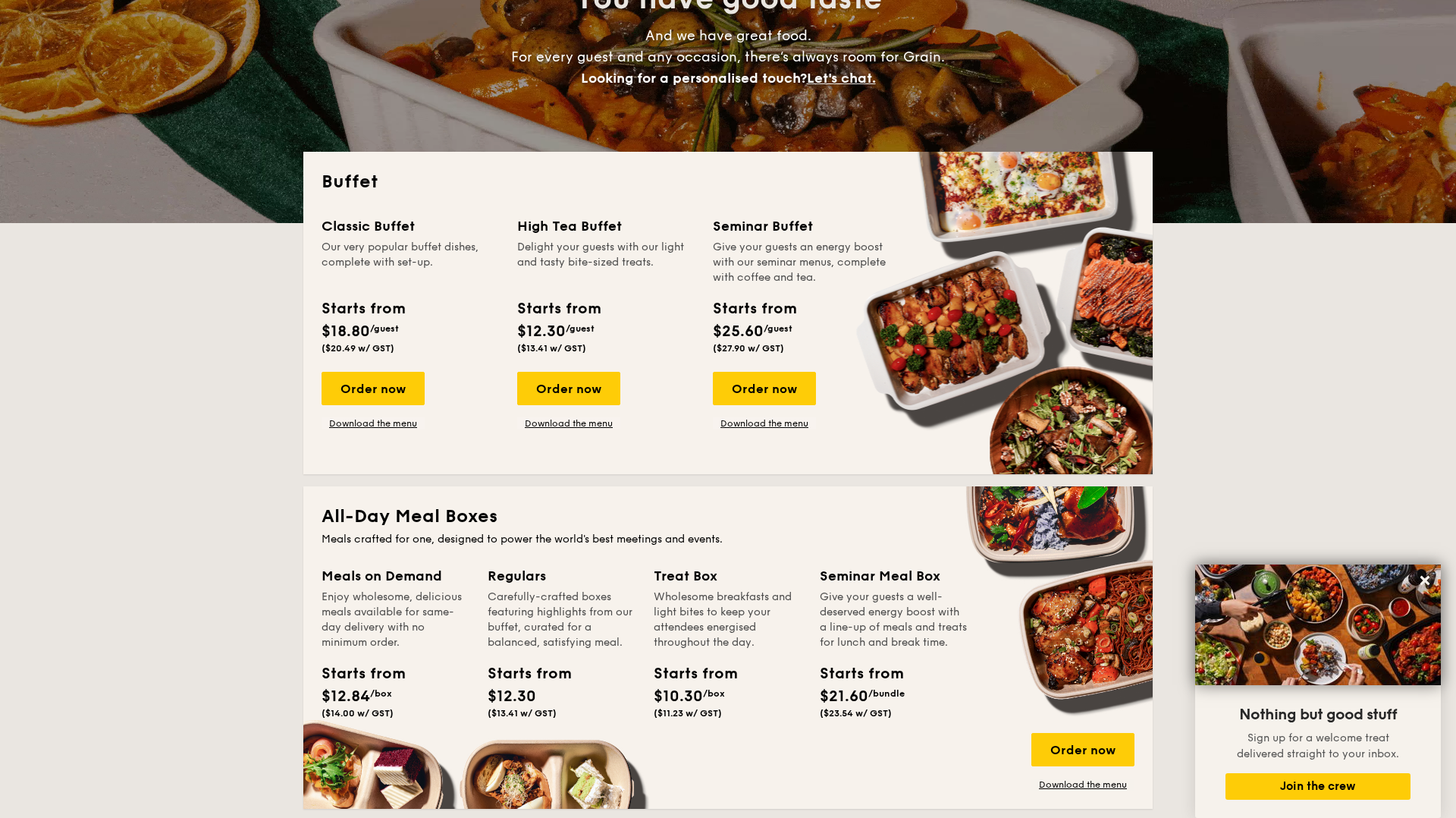
scroll to position [200, 0]
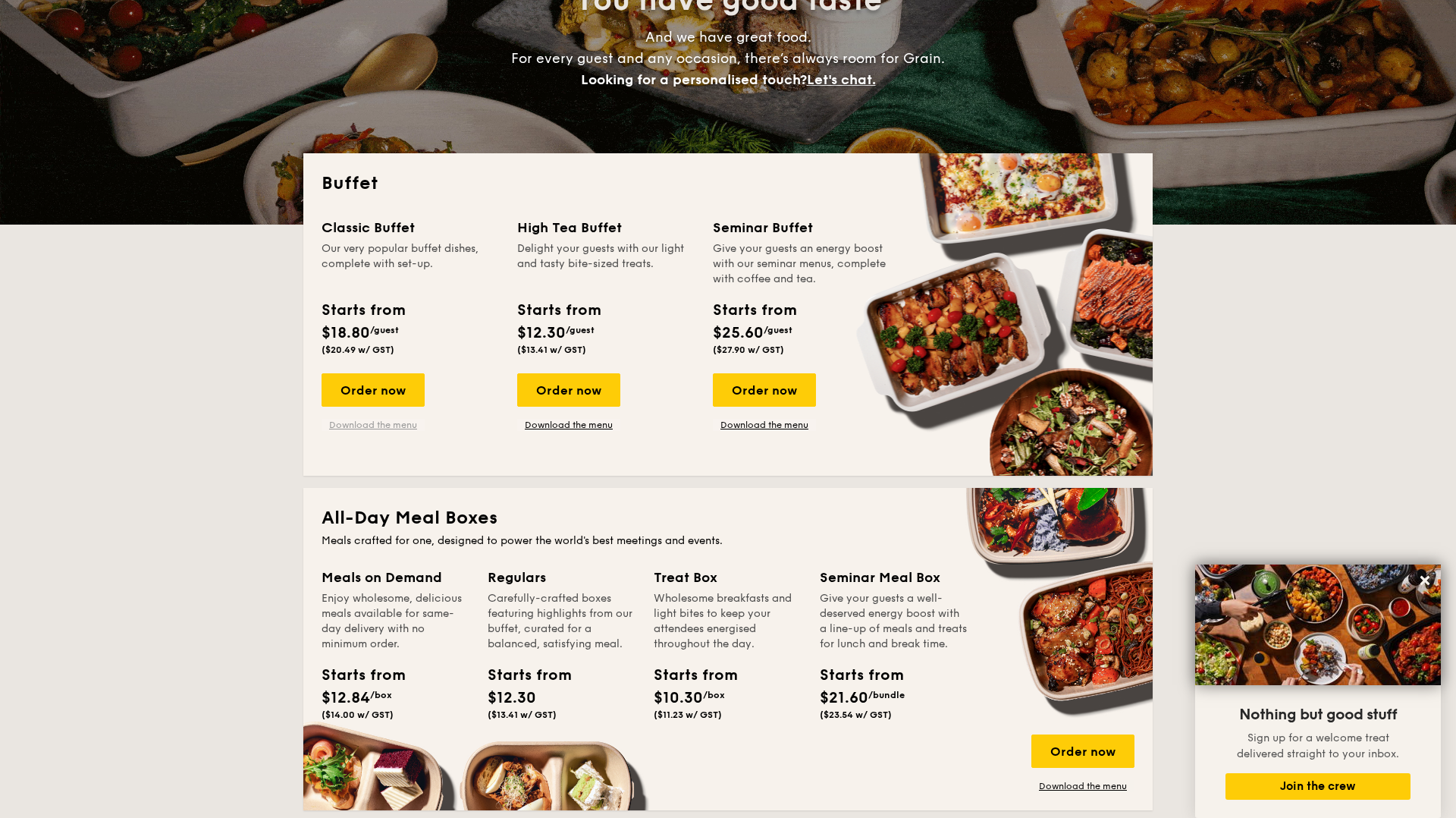
click at [364, 422] on link "Download the menu" at bounding box center [373, 424] width 103 height 12
